Goal: Task Accomplishment & Management: Manage account settings

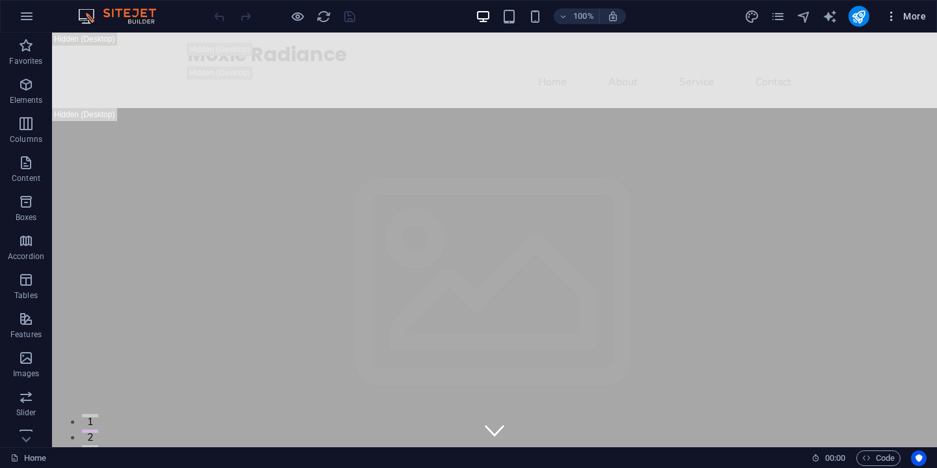
click at [892, 16] on icon "button" at bounding box center [891, 16] width 13 height 13
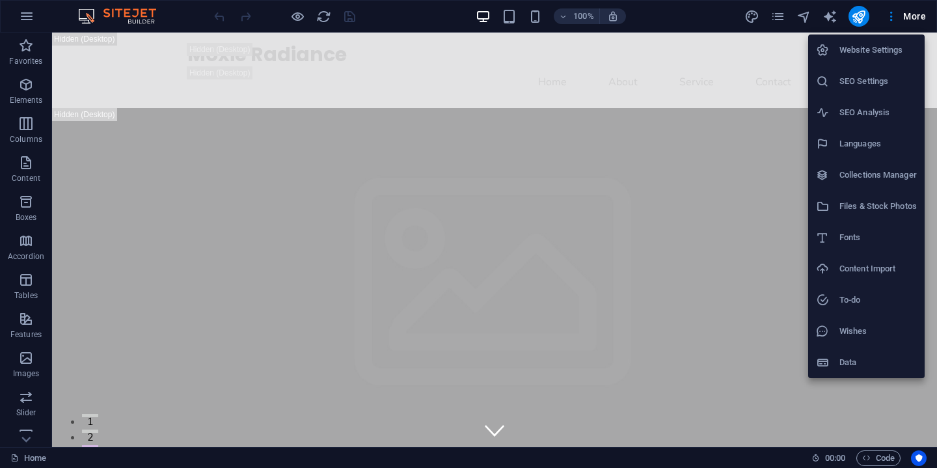
click at [855, 146] on h6 "Languages" at bounding box center [877, 144] width 77 height 16
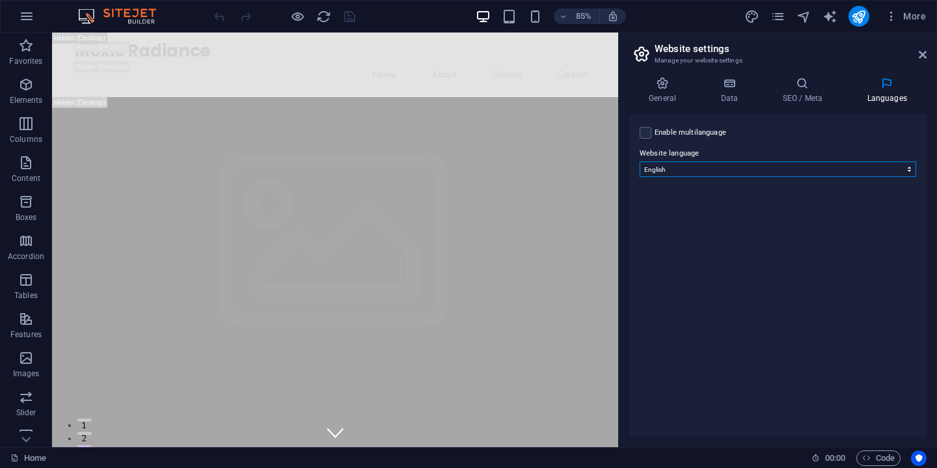
click at [819, 168] on select "Abkhazian Afar Afrikaans Akan Albanian Amharic Arabic Aragonese Armenian Assame…" at bounding box center [777, 169] width 276 height 16
select select "148"
click at [639, 161] on select "Abkhazian Afar Afrikaans Akan Albanian Amharic Arabic Aragonese Armenian Assame…" at bounding box center [777, 169] width 276 height 16
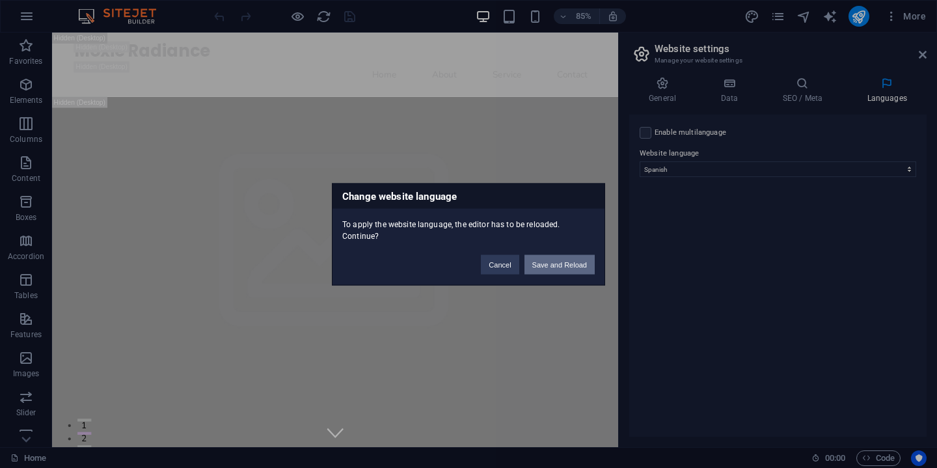
click at [557, 269] on button "Save and Reload" at bounding box center [559, 264] width 70 height 20
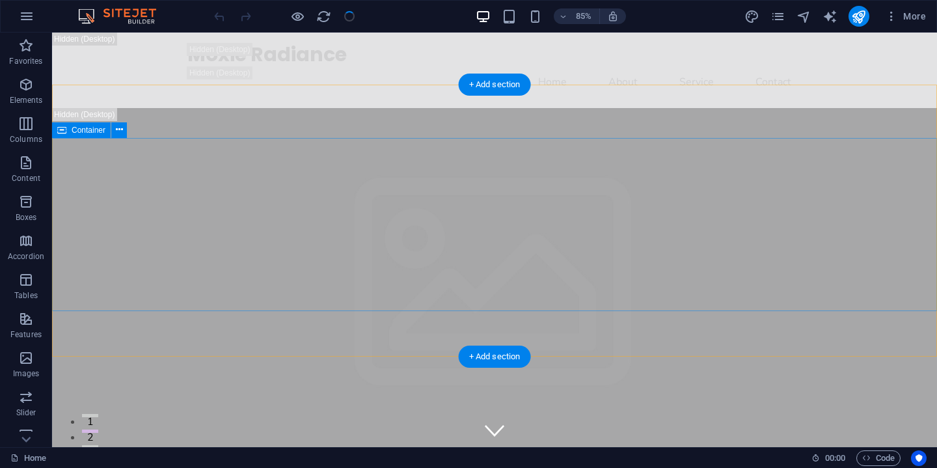
checkbox input "false"
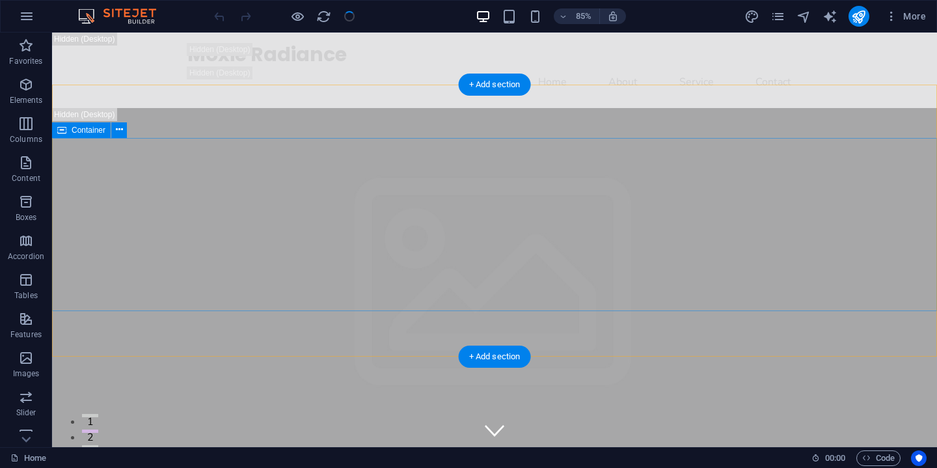
checkbox input "false"
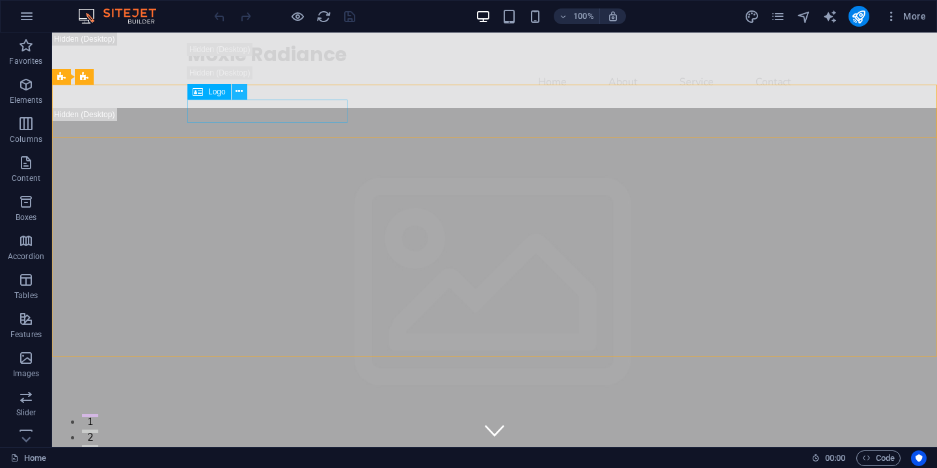
click at [237, 92] on icon at bounding box center [238, 92] width 7 height 14
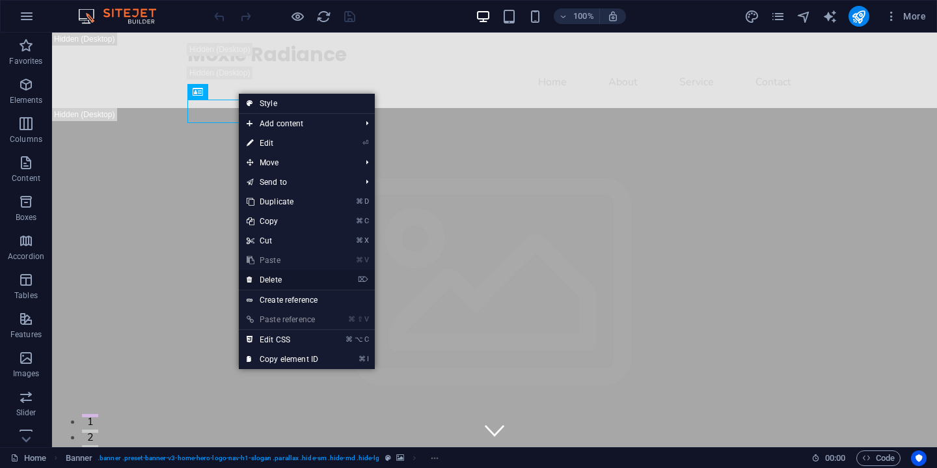
click at [291, 280] on link "⌦ Delete" at bounding box center [282, 280] width 87 height 20
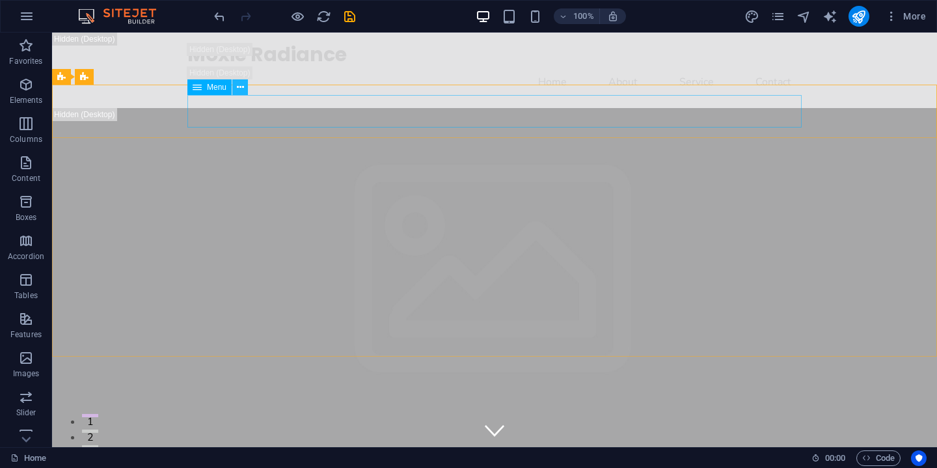
click at [243, 87] on icon at bounding box center [240, 88] width 7 height 14
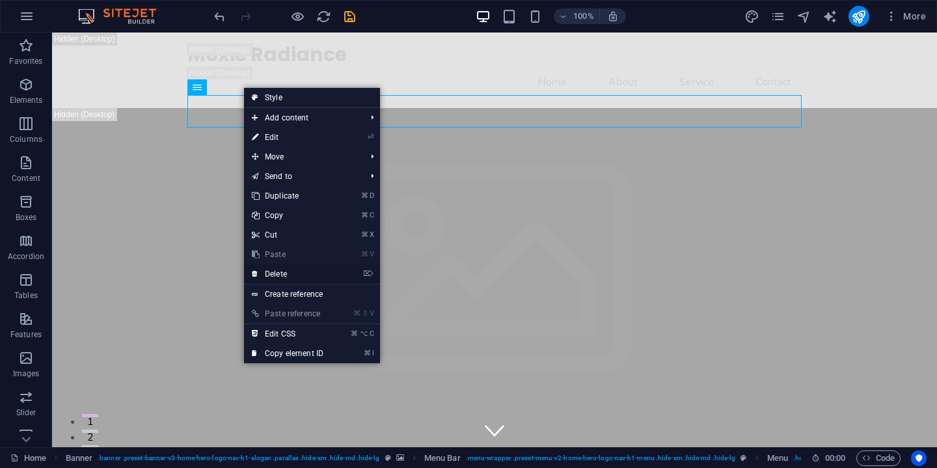
click at [293, 269] on link "⌦ Delete" at bounding box center [287, 274] width 87 height 20
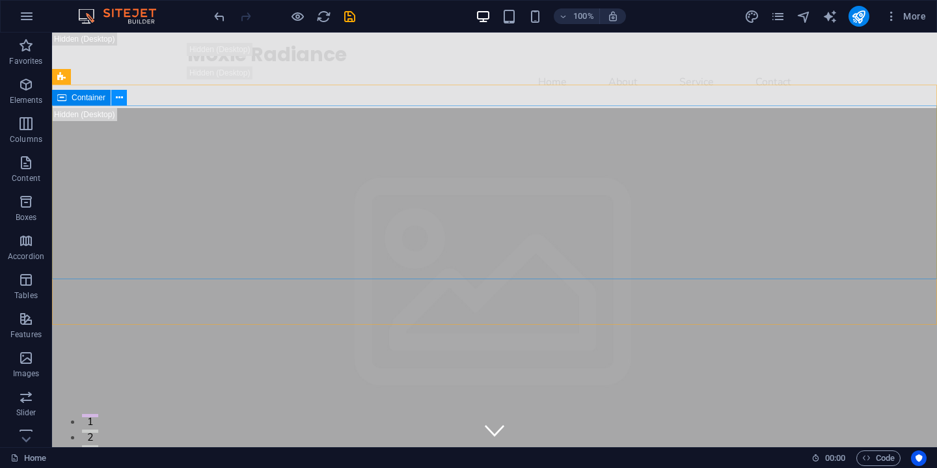
click at [125, 95] on button at bounding box center [119, 98] width 16 height 16
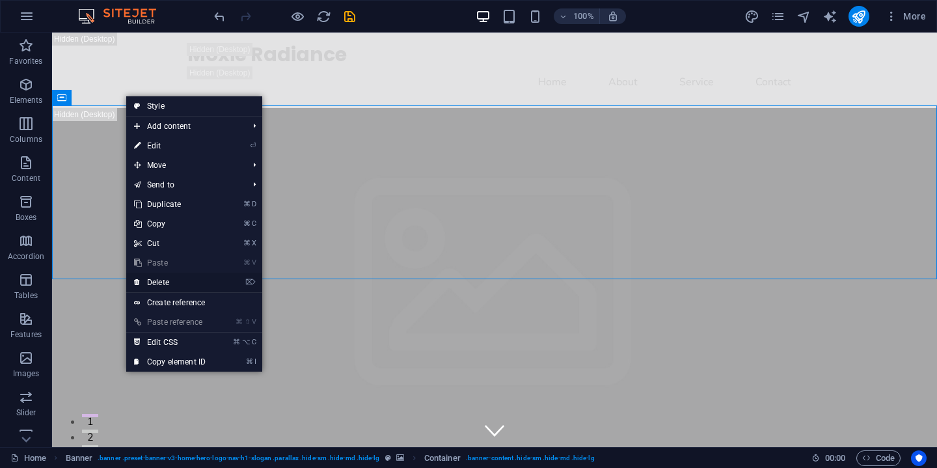
click at [192, 280] on link "⌦ Delete" at bounding box center [169, 283] width 87 height 20
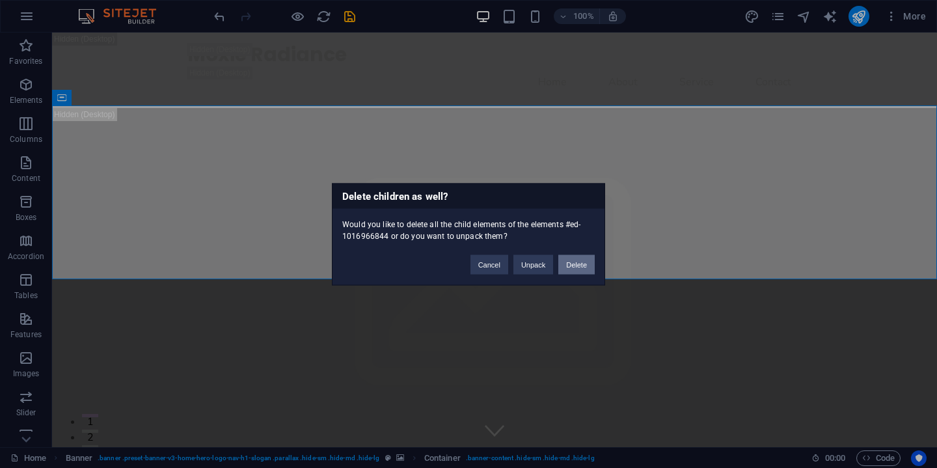
click at [578, 265] on button "Delete" at bounding box center [576, 264] width 36 height 20
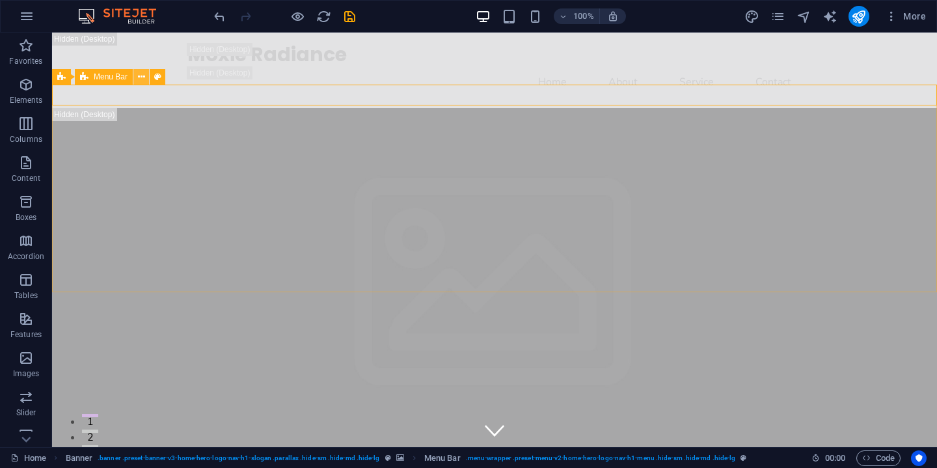
click at [140, 74] on icon at bounding box center [141, 77] width 7 height 14
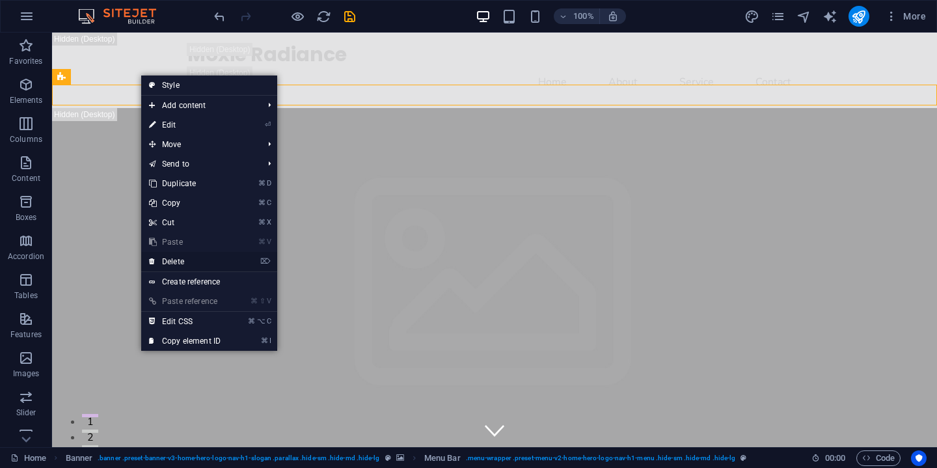
click at [204, 261] on link "⌦ Delete" at bounding box center [184, 262] width 87 height 20
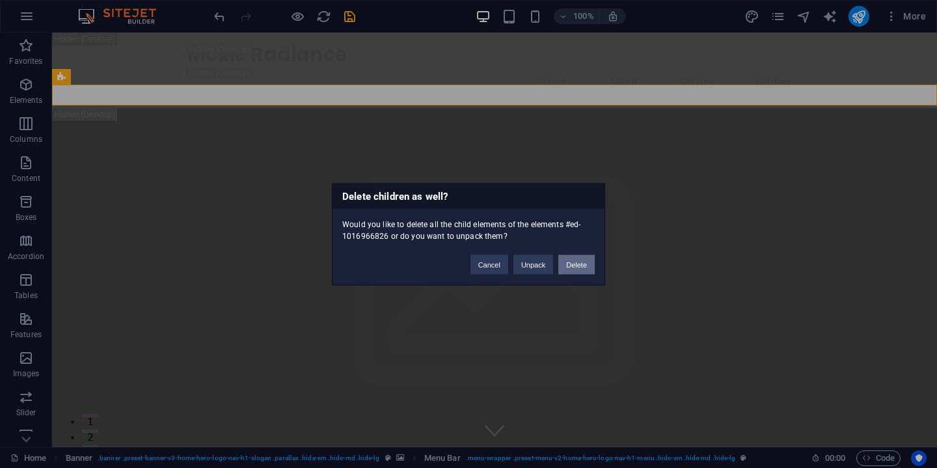
click at [577, 267] on button "Delete" at bounding box center [576, 264] width 36 height 20
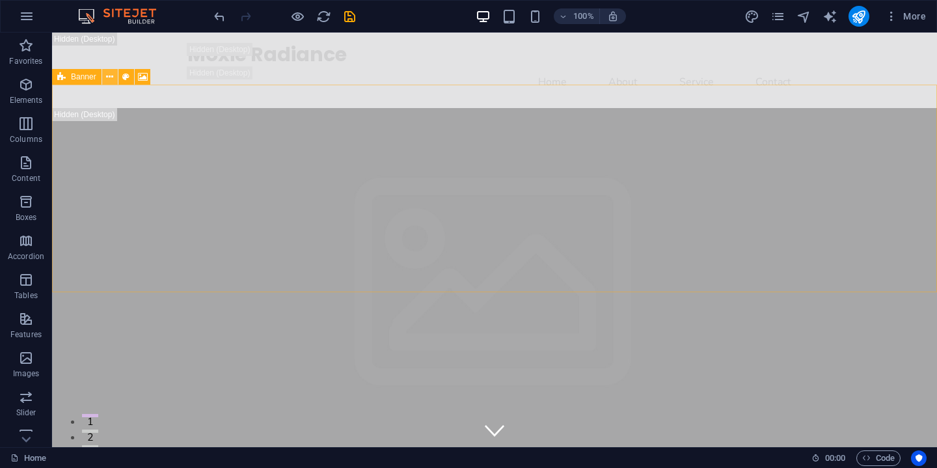
click at [109, 76] on icon at bounding box center [109, 77] width 7 height 14
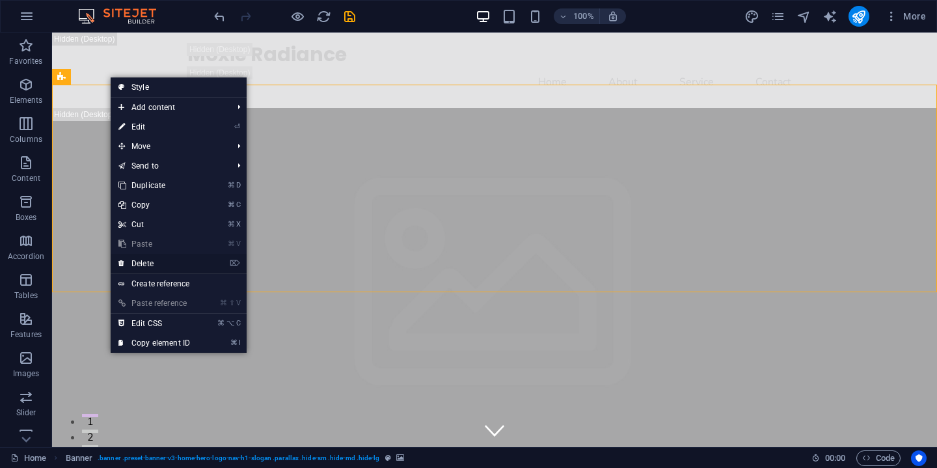
click at [174, 262] on link "⌦ Delete" at bounding box center [154, 264] width 87 height 20
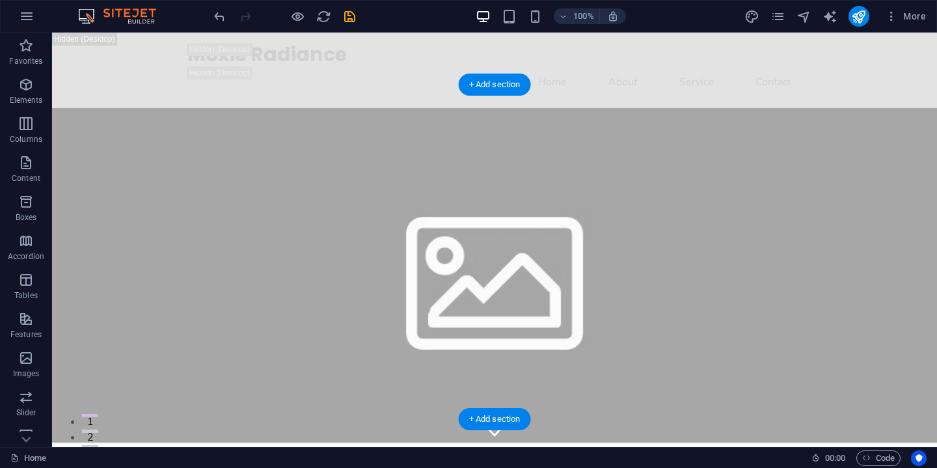
click at [345, 108] on figure at bounding box center [494, 275] width 885 height 334
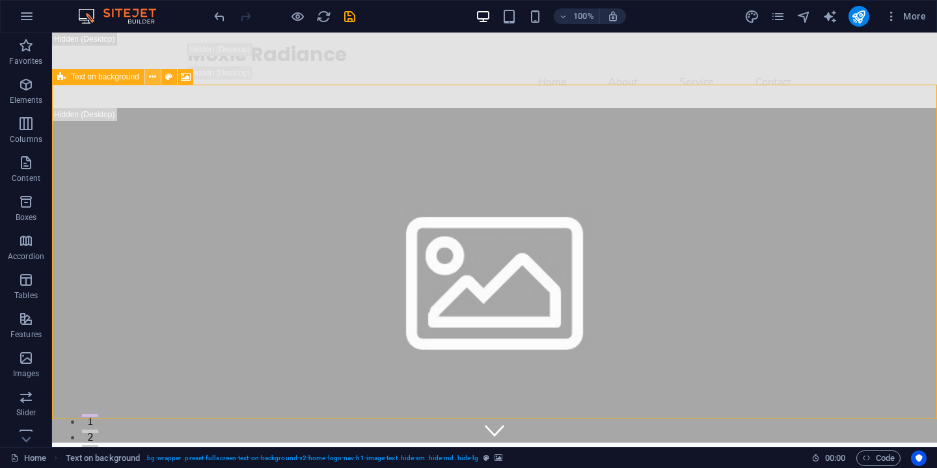
click at [152, 79] on icon at bounding box center [152, 77] width 7 height 14
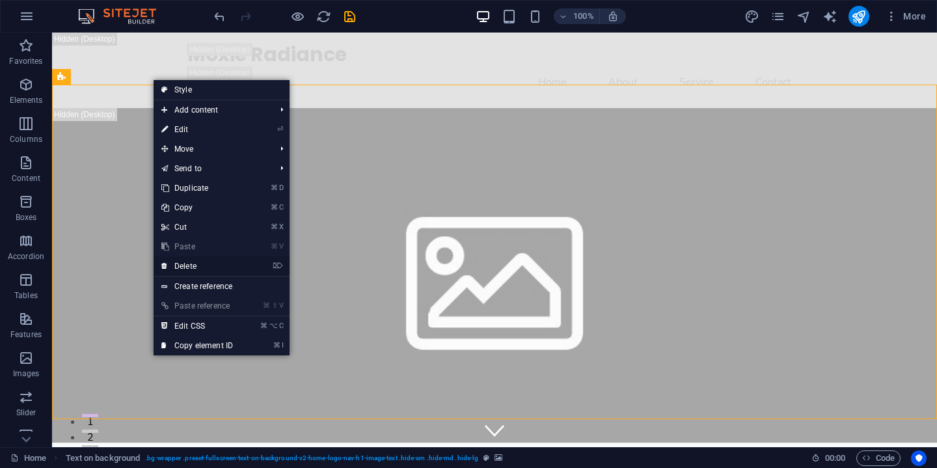
click at [207, 265] on link "⌦ Delete" at bounding box center [197, 266] width 87 height 20
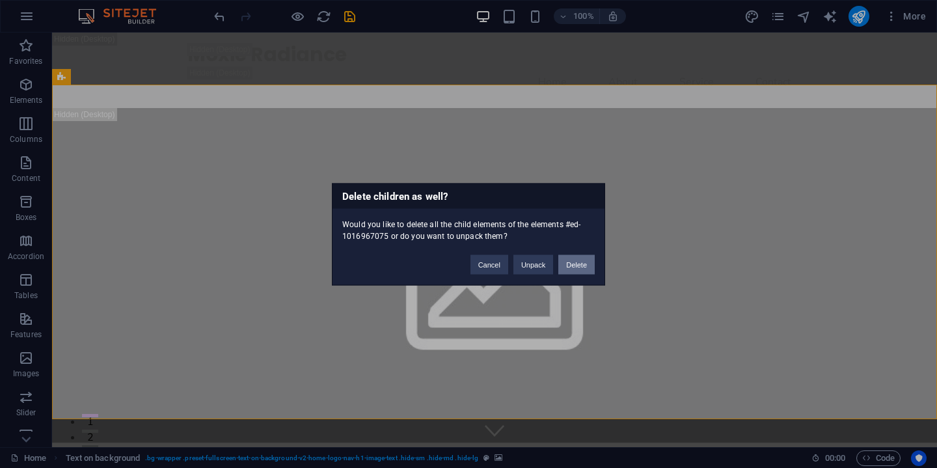
click at [577, 269] on button "Delete" at bounding box center [576, 264] width 36 height 20
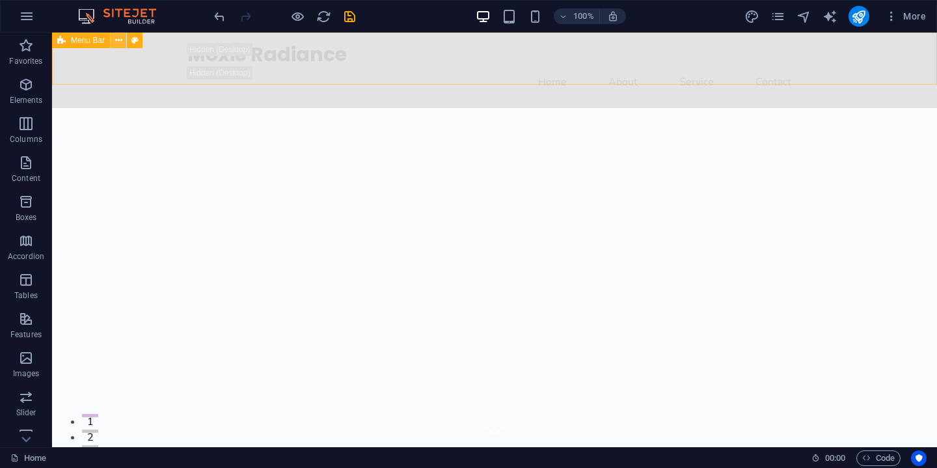
click at [118, 42] on icon at bounding box center [118, 41] width 7 height 14
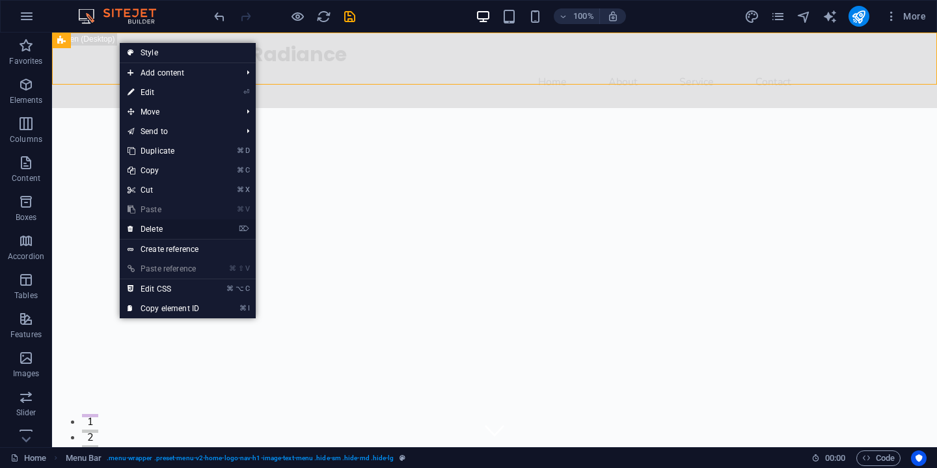
click at [175, 229] on link "⌦ Delete" at bounding box center [163, 229] width 87 height 20
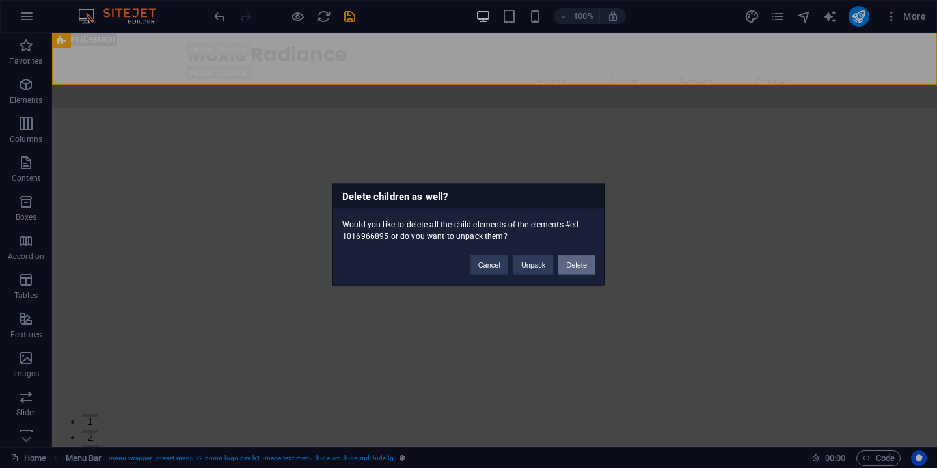
click at [576, 265] on button "Delete" at bounding box center [576, 264] width 36 height 20
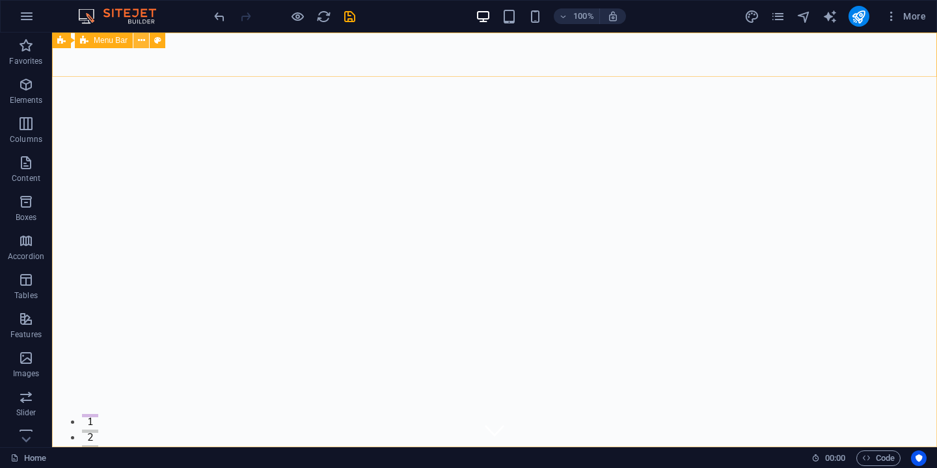
click at [138, 44] on icon at bounding box center [141, 41] width 7 height 14
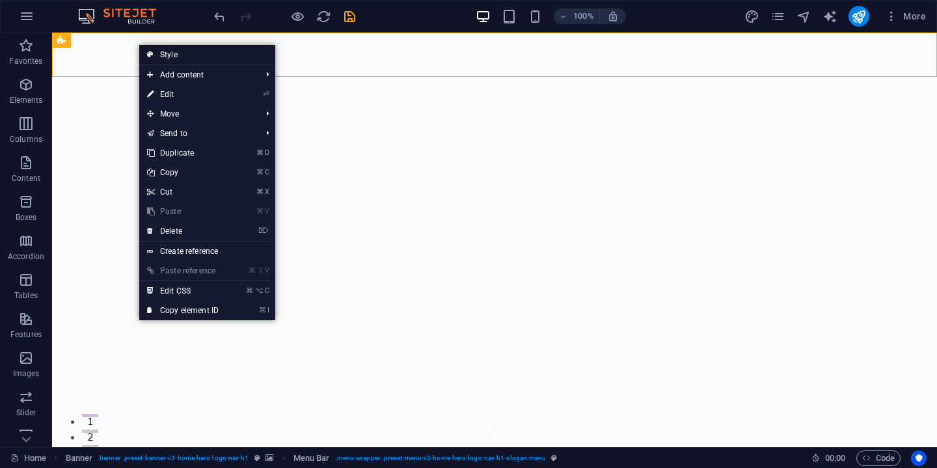
click at [190, 53] on link "Style" at bounding box center [207, 55] width 136 height 20
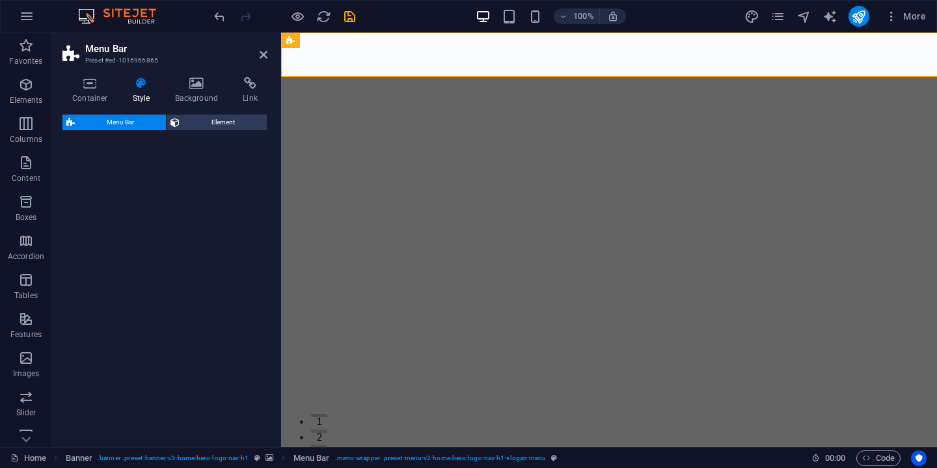
select select "rem"
select select "preset-menu-v2-home-hero-logo-nav-h1-slogan-menu"
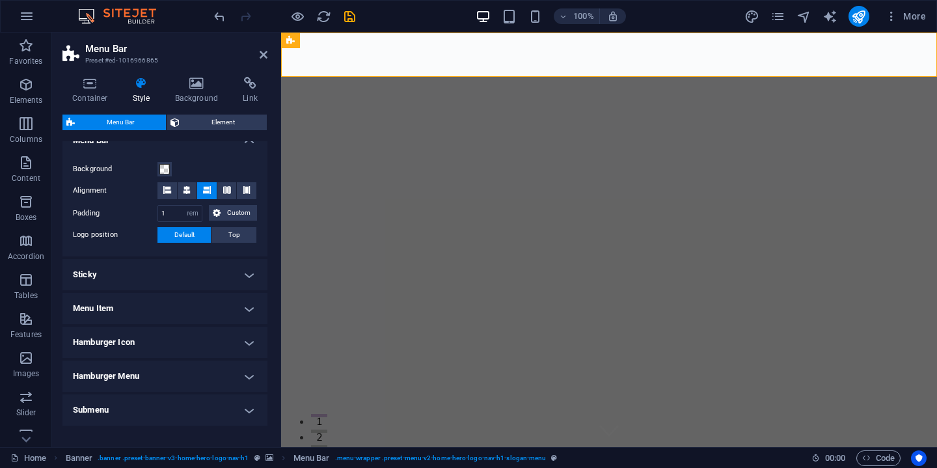
scroll to position [239, 0]
click at [224, 263] on h4 "Sticky" at bounding box center [164, 273] width 205 height 31
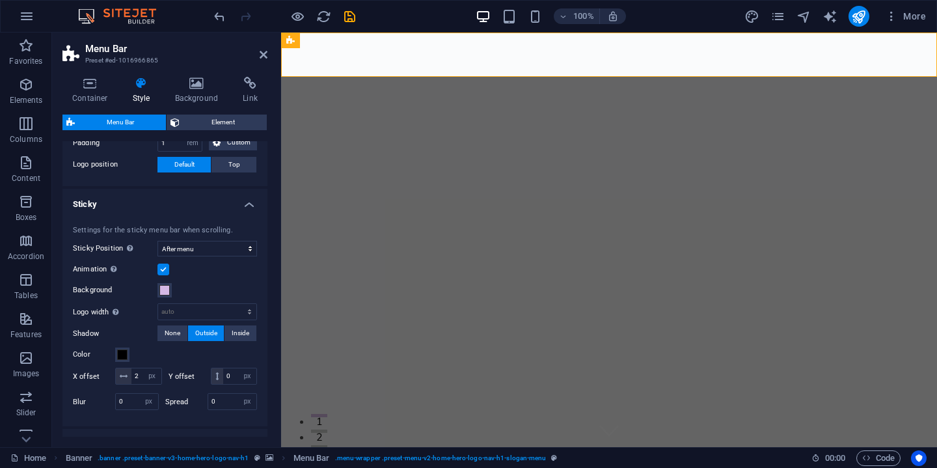
scroll to position [319, 0]
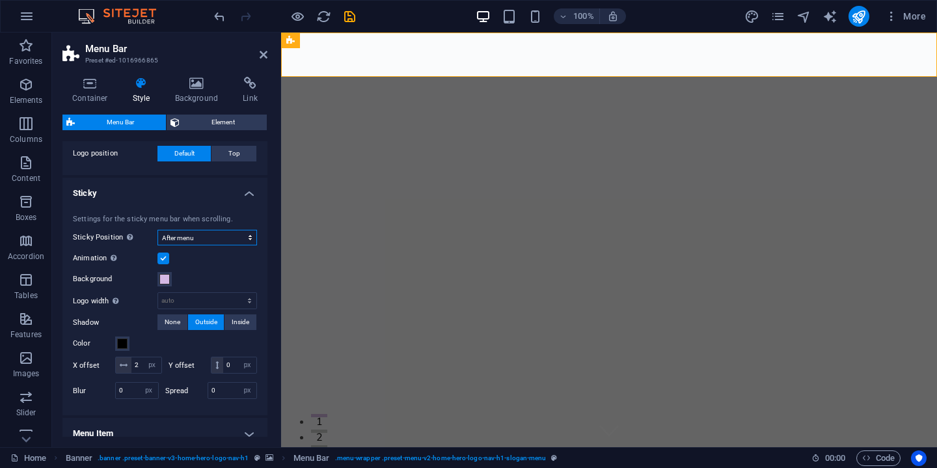
click at [207, 239] on select "Off Instant After menu After banner When scrolling up" at bounding box center [207, 238] width 100 height 16
select select "sticky_reverse"
click at [157, 230] on select "Off Instant After menu After banner When scrolling up" at bounding box center [207, 238] width 100 height 16
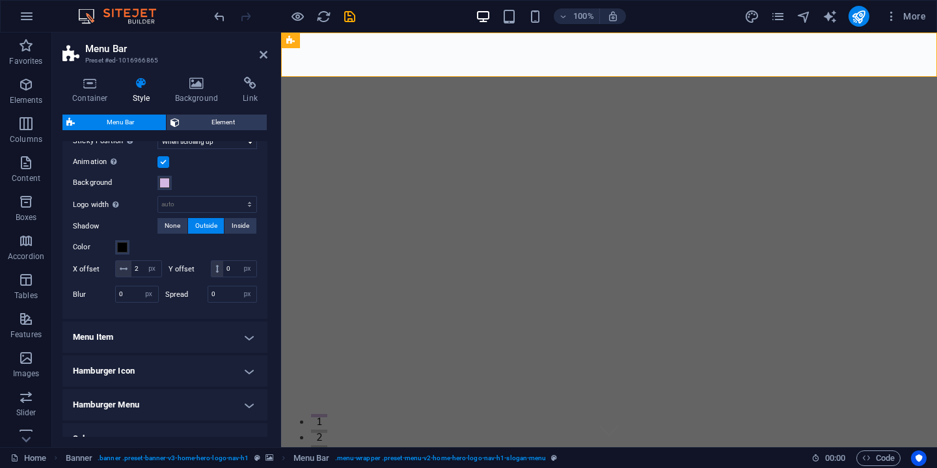
scroll to position [442, 0]
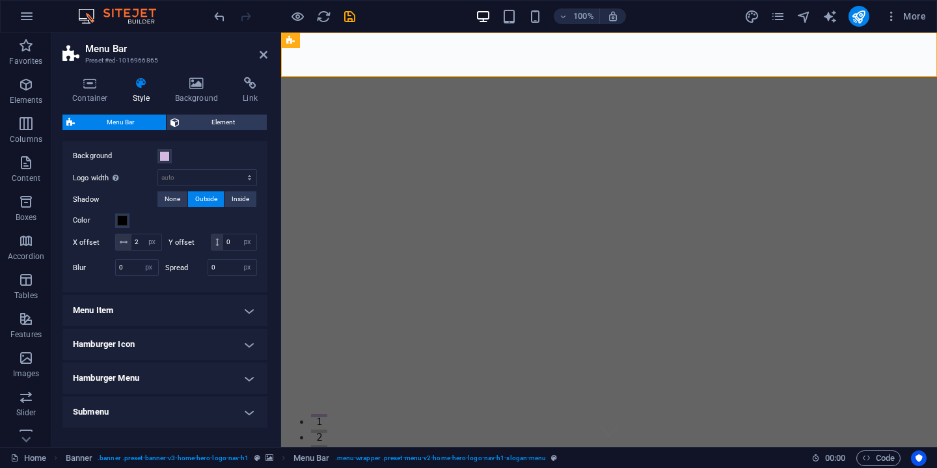
click at [240, 326] on h4 "Menu Item" at bounding box center [164, 310] width 205 height 31
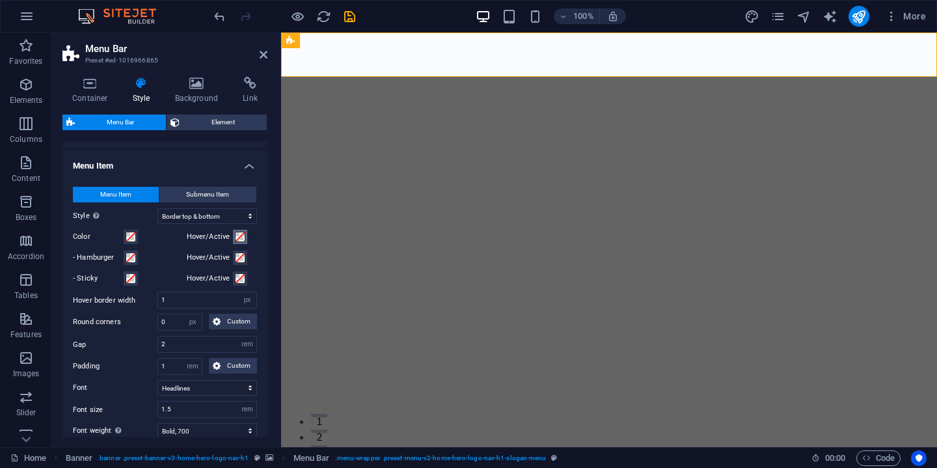
scroll to position [587, 0]
click at [204, 223] on select "Plain Text color Box: Fade Box: Flip vertical Box: Flip horizontal Box: Slide d…" at bounding box center [207, 216] width 100 height 16
click at [157, 223] on select "Plain Text color Box: Fade Box: Flip vertical Box: Flip horizontal Box: Slide d…" at bounding box center [207, 216] width 100 height 16
click at [398, 457] on div "Moxie Radiance" at bounding box center [609, 468] width 614 height 23
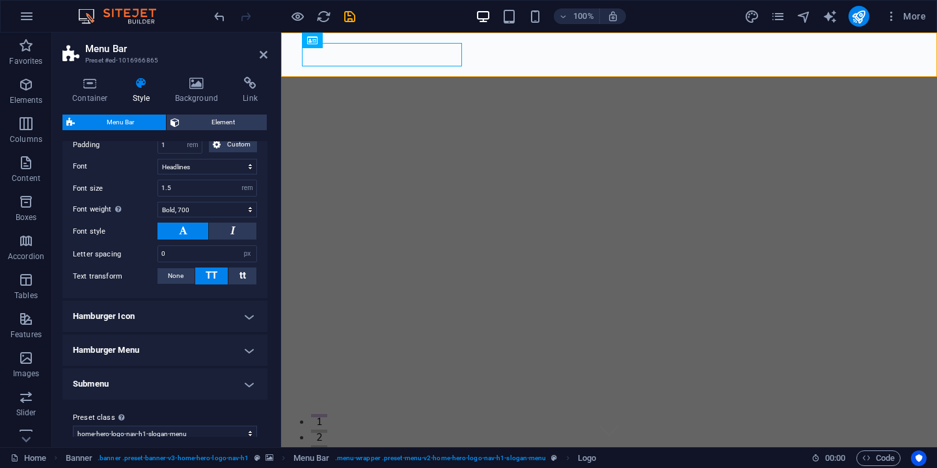
scroll to position [819, 0]
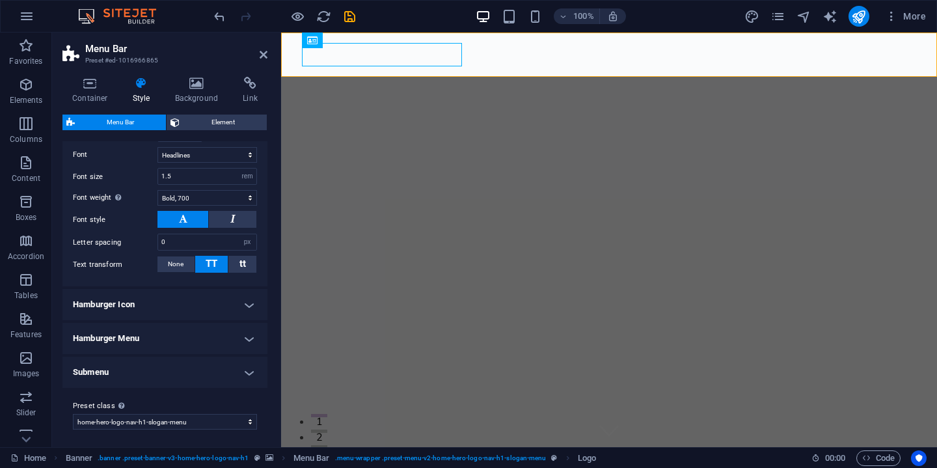
click at [211, 317] on h4 "Hamburger Icon" at bounding box center [164, 304] width 205 height 31
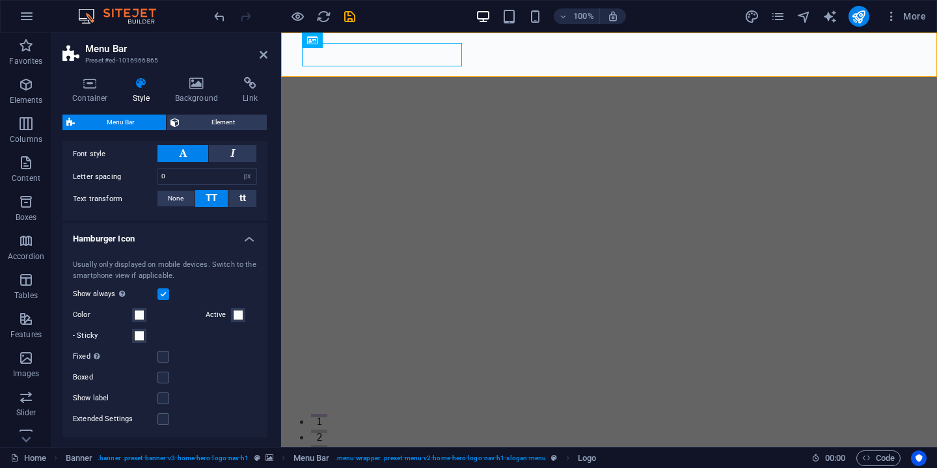
scroll to position [985, 0]
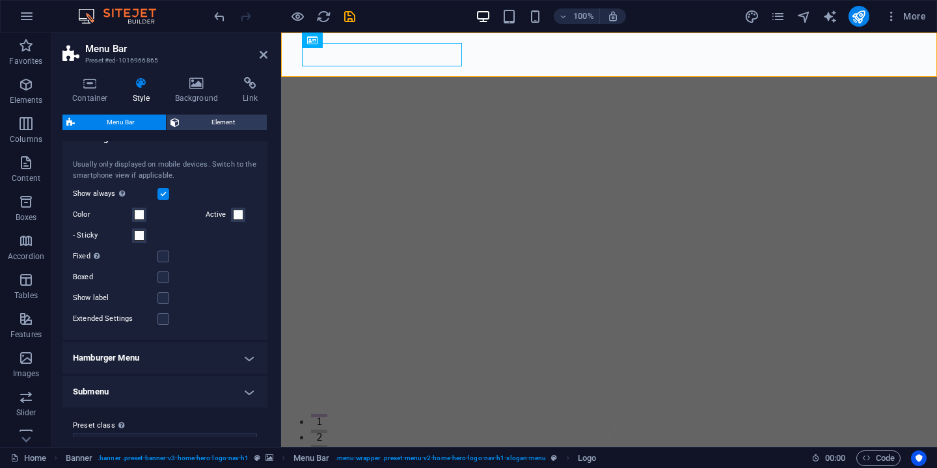
click at [173, 373] on h4 "Hamburger Menu" at bounding box center [164, 357] width 205 height 31
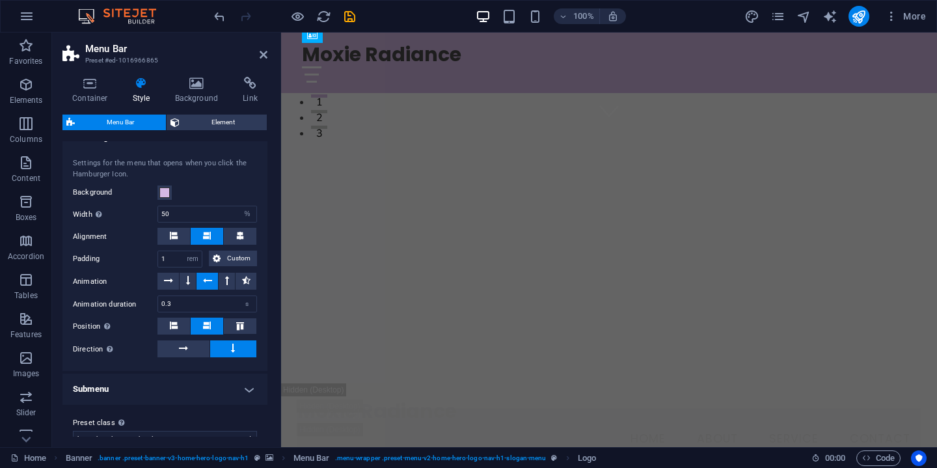
scroll to position [1240, 0]
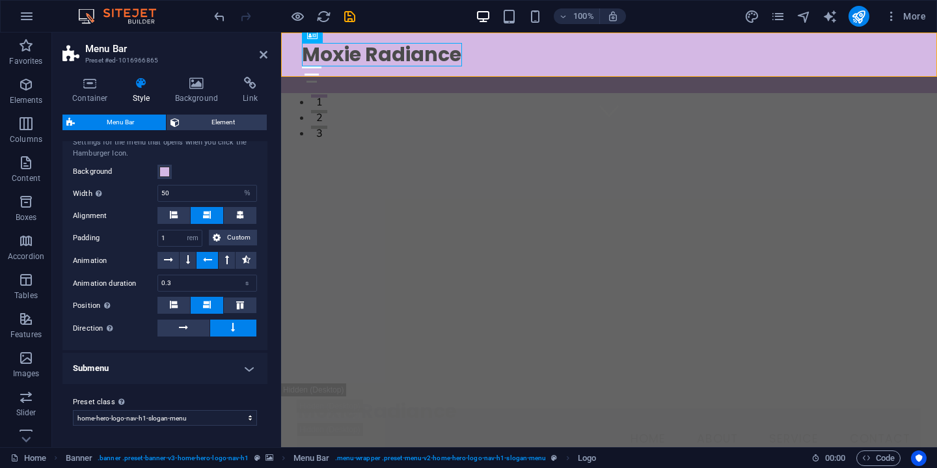
click at [231, 368] on h4 "Submenu" at bounding box center [164, 368] width 205 height 31
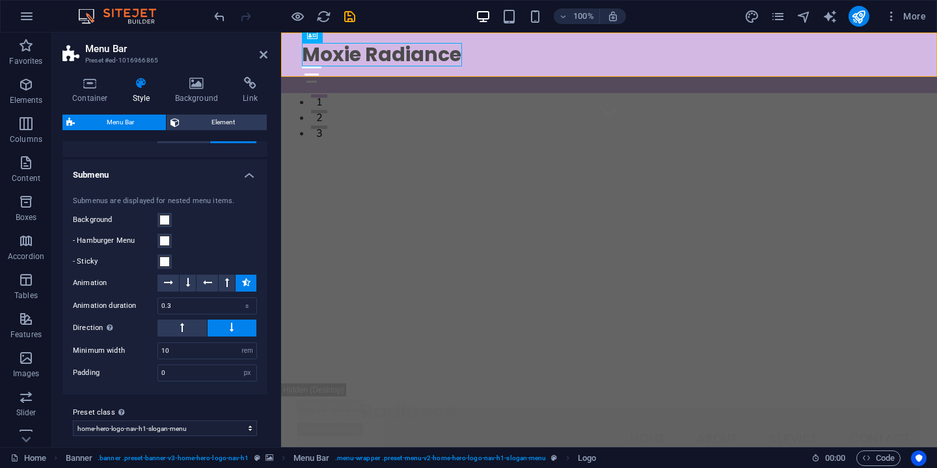
scroll to position [1421, 0]
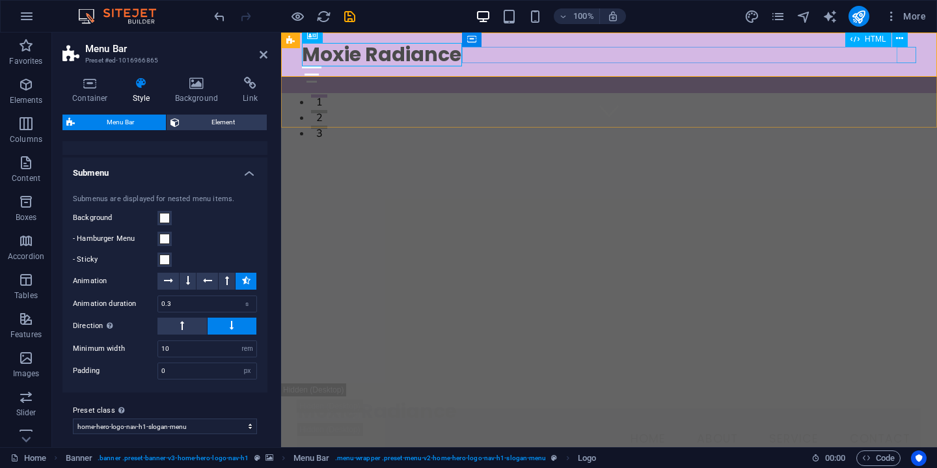
click at [906, 66] on div at bounding box center [609, 74] width 614 height 16
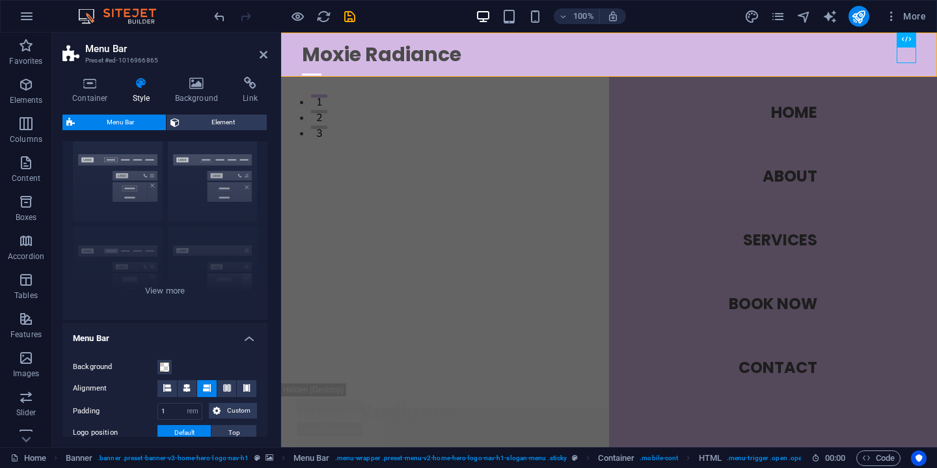
scroll to position [0, 0]
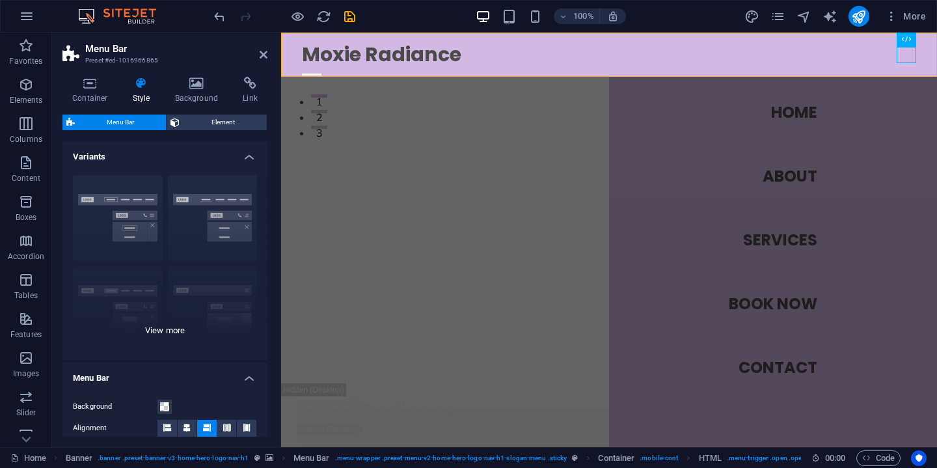
click at [164, 333] on div "Border Centered Default Fixed Loki Trigger Wide XXL" at bounding box center [164, 262] width 205 height 195
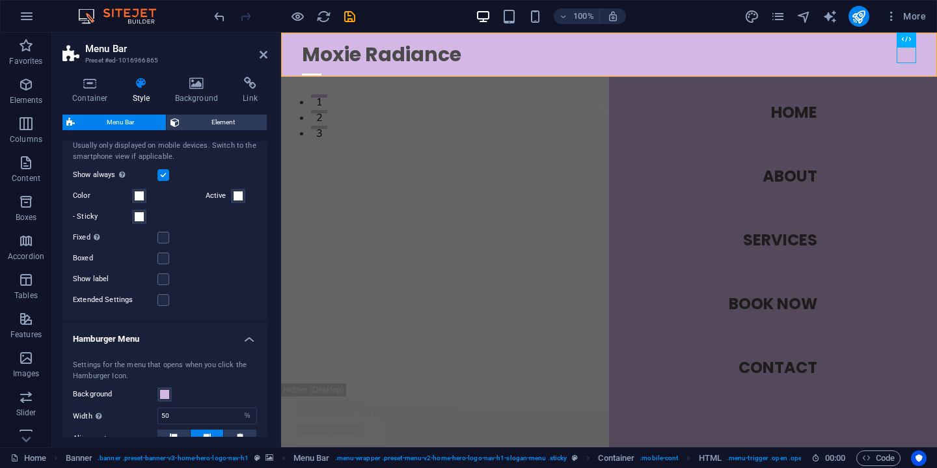
scroll to position [1189, 0]
click at [88, 85] on icon at bounding box center [89, 83] width 55 height 13
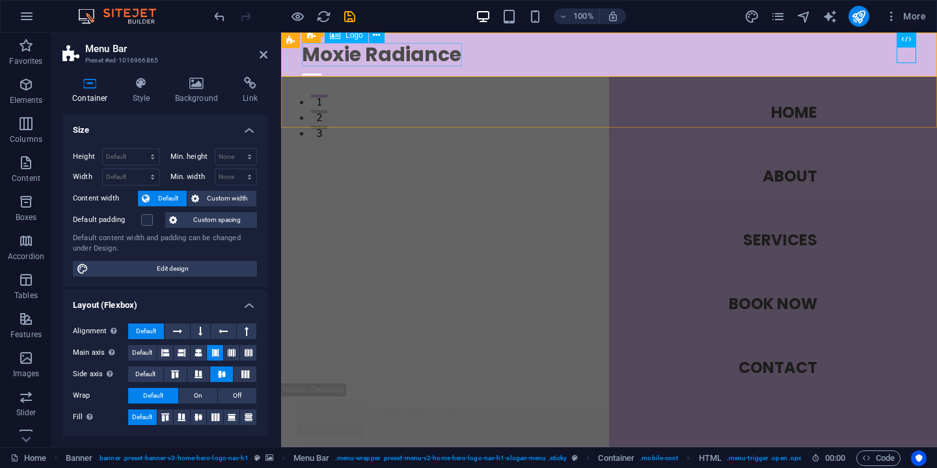
click at [367, 57] on div "Moxie Radiance" at bounding box center [609, 54] width 614 height 23
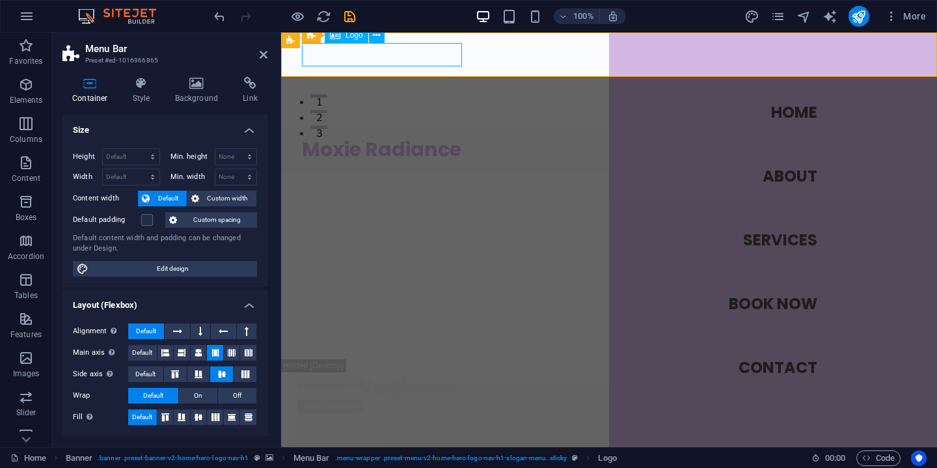
select select "px"
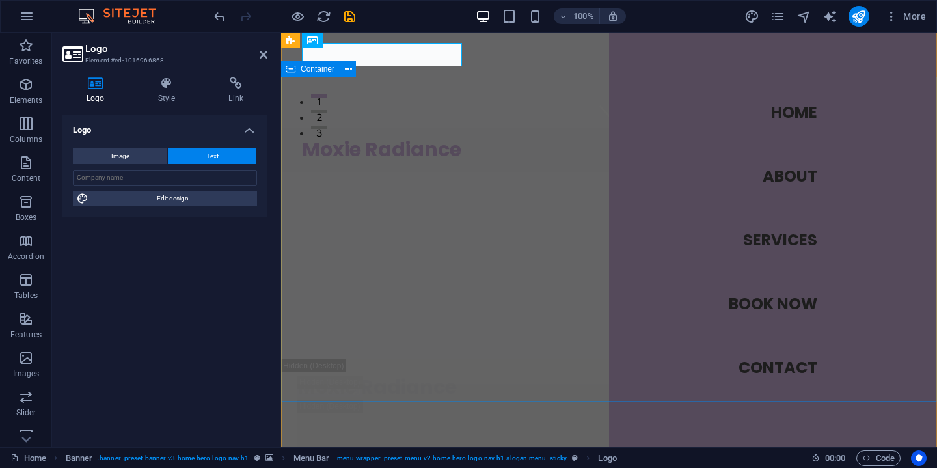
scroll to position [0, 0]
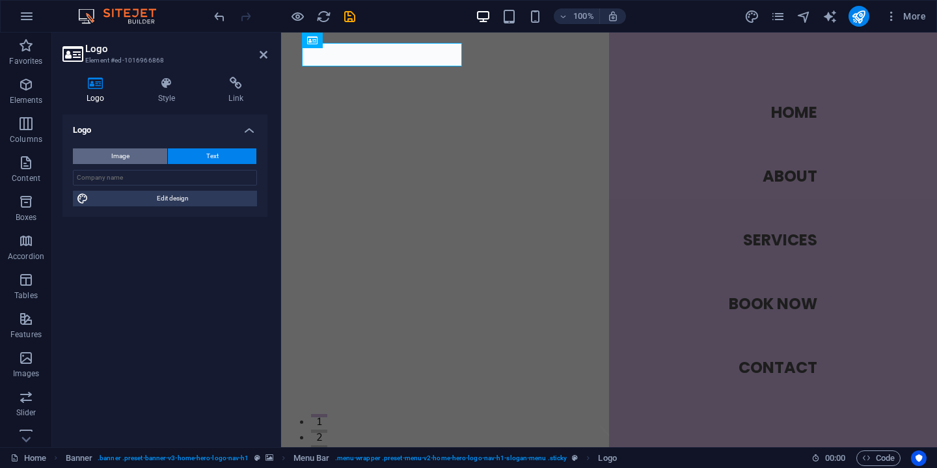
click at [134, 159] on button "Image" at bounding box center [120, 156] width 94 height 16
select select "DISABLED_OPTION_VALUE"
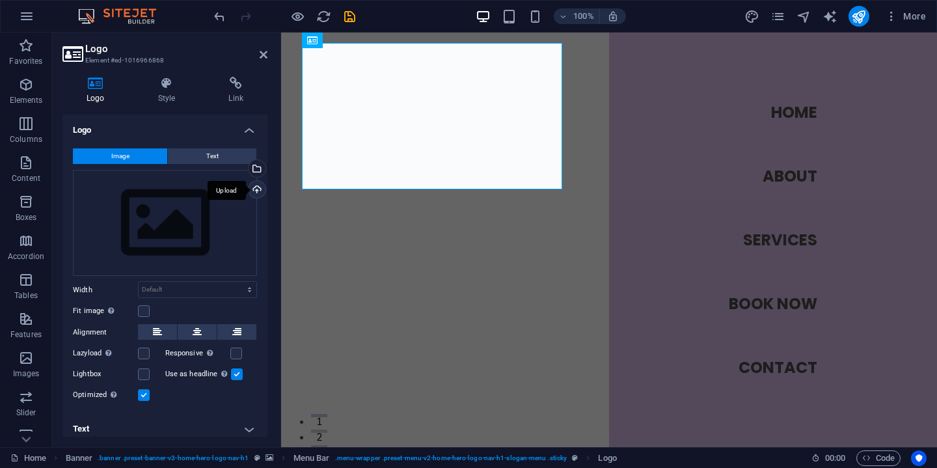
click at [254, 191] on div "Upload" at bounding box center [256, 191] width 20 height 20
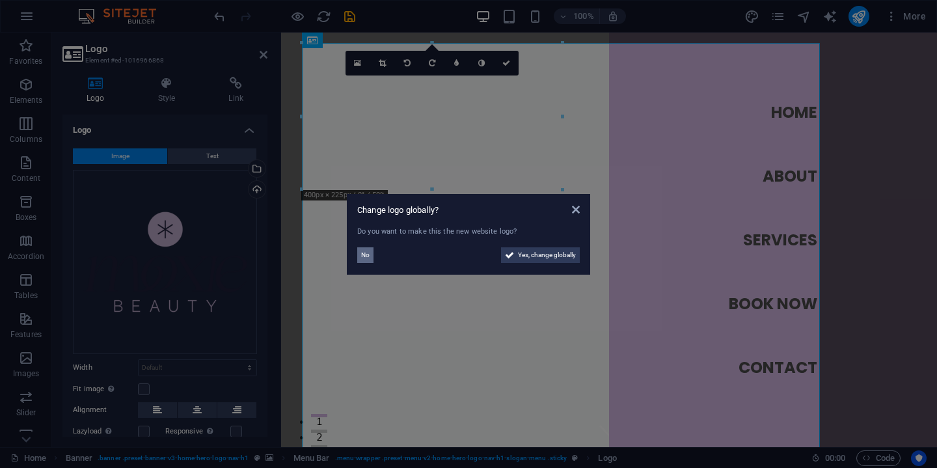
click at [362, 256] on span "No" at bounding box center [365, 255] width 8 height 16
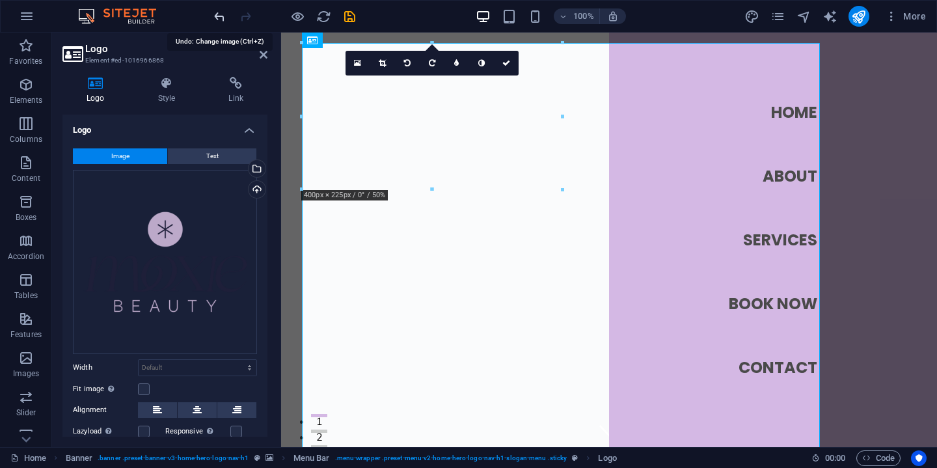
click at [215, 20] on icon "undo" at bounding box center [219, 16] width 15 height 15
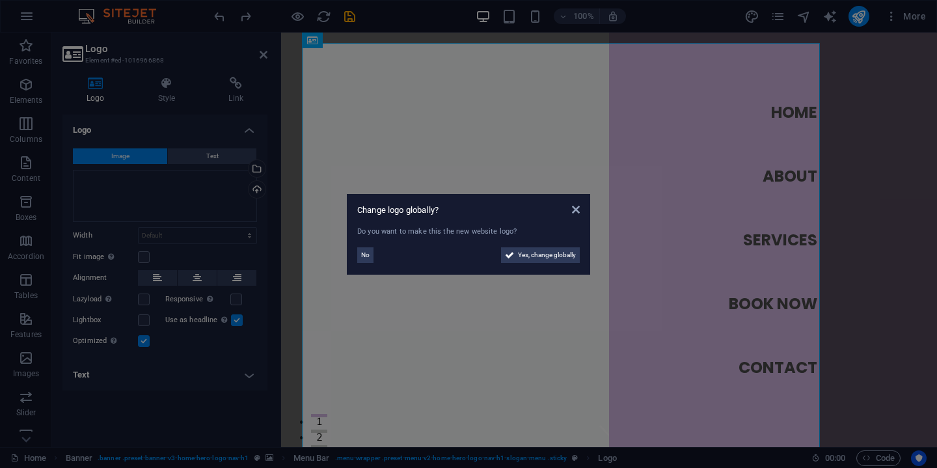
click at [219, 21] on aside "Change logo globally? Do you want to make this the new website logo? No Yes, ch…" at bounding box center [468, 234] width 937 height 468
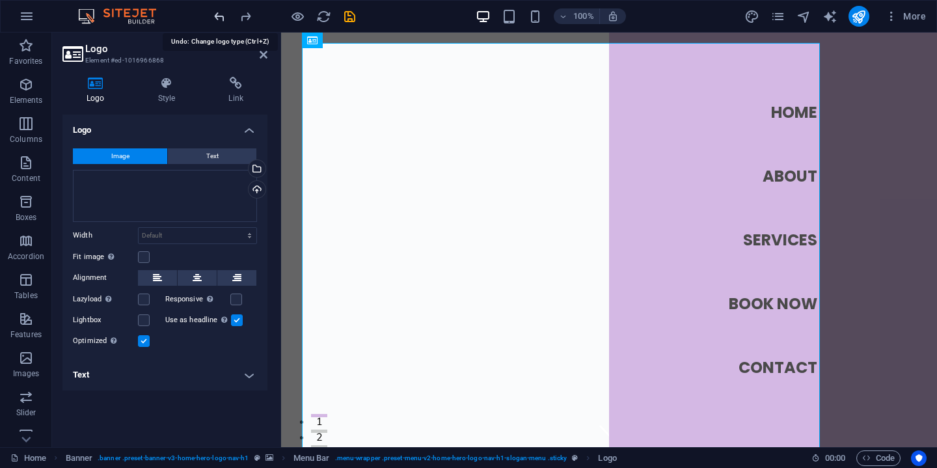
click at [221, 16] on icon "undo" at bounding box center [219, 16] width 15 height 15
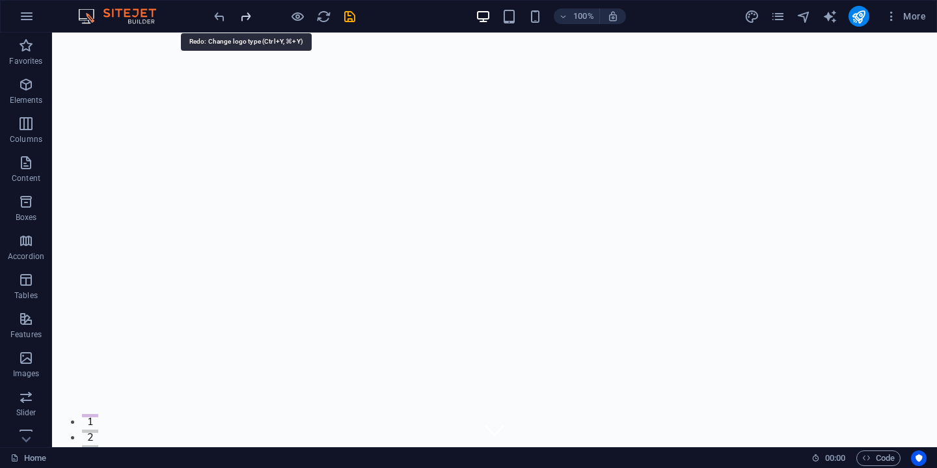
click at [251, 17] on icon "redo" at bounding box center [245, 16] width 15 height 15
click at [217, 18] on icon "undo" at bounding box center [219, 16] width 15 height 15
